Goal: Complete application form: Complete application form

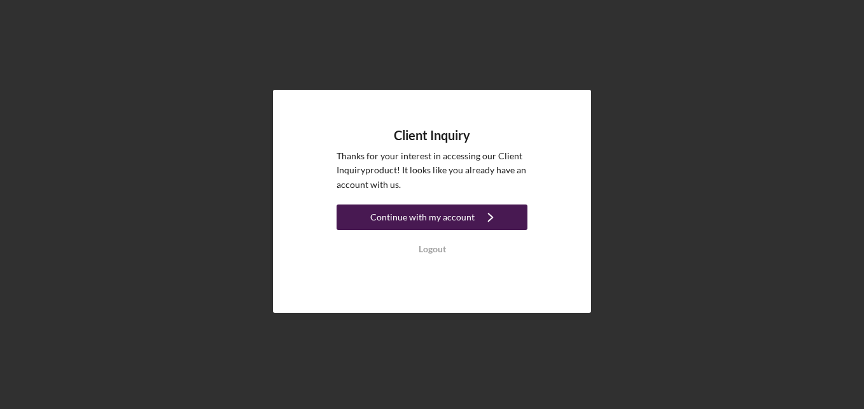
click at [493, 213] on icon "Icon/Navigate" at bounding box center [491, 217] width 32 height 32
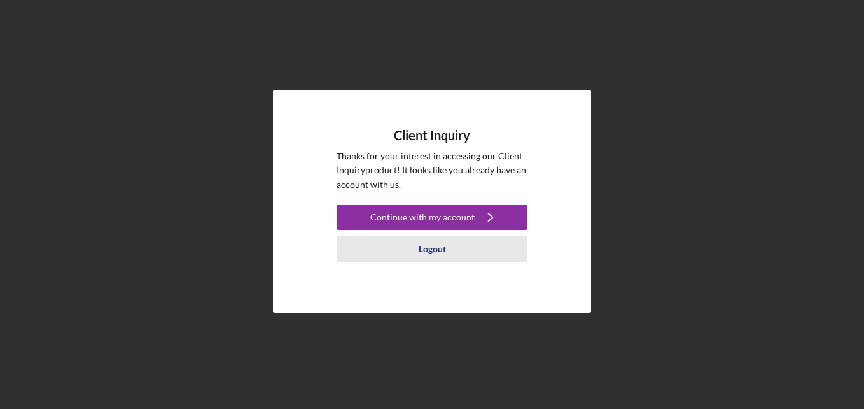
click at [444, 248] on div "Logout" at bounding box center [432, 248] width 27 height 25
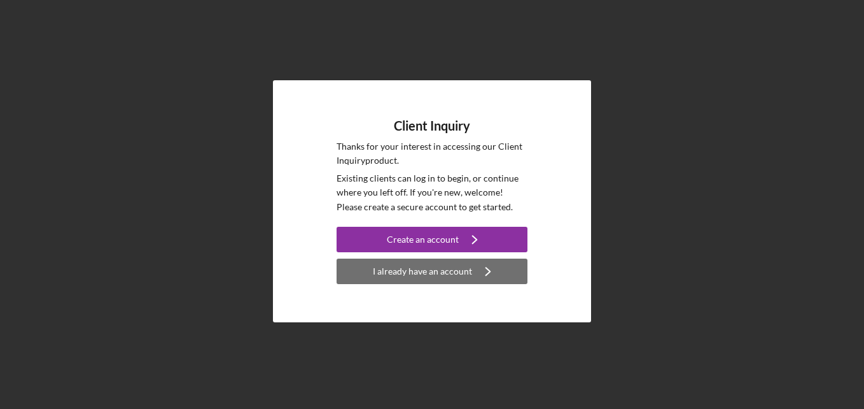
click at [489, 270] on icon "Icon/Navigate" at bounding box center [488, 271] width 32 height 32
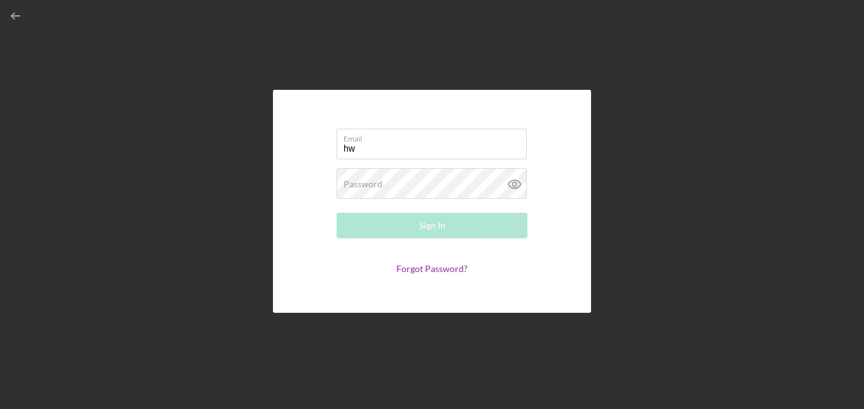
type input "h"
click at [14, 12] on icon "button" at bounding box center [16, 16] width 29 height 29
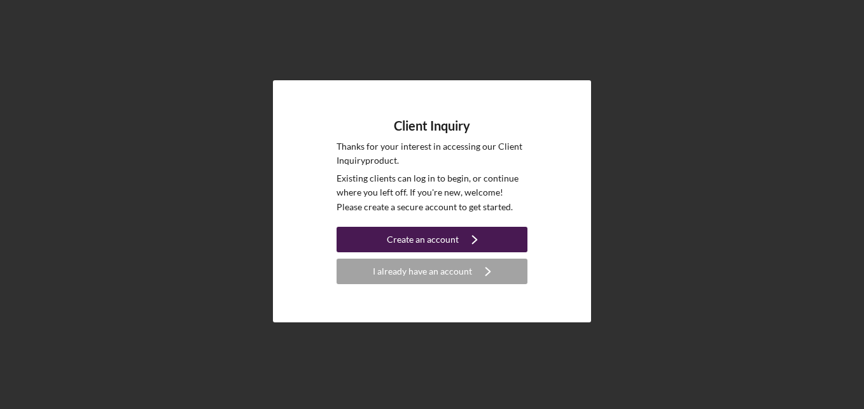
click at [473, 239] on icon "Icon/Navigate" at bounding box center [475, 239] width 32 height 32
